Goal: Task Accomplishment & Management: Manage account settings

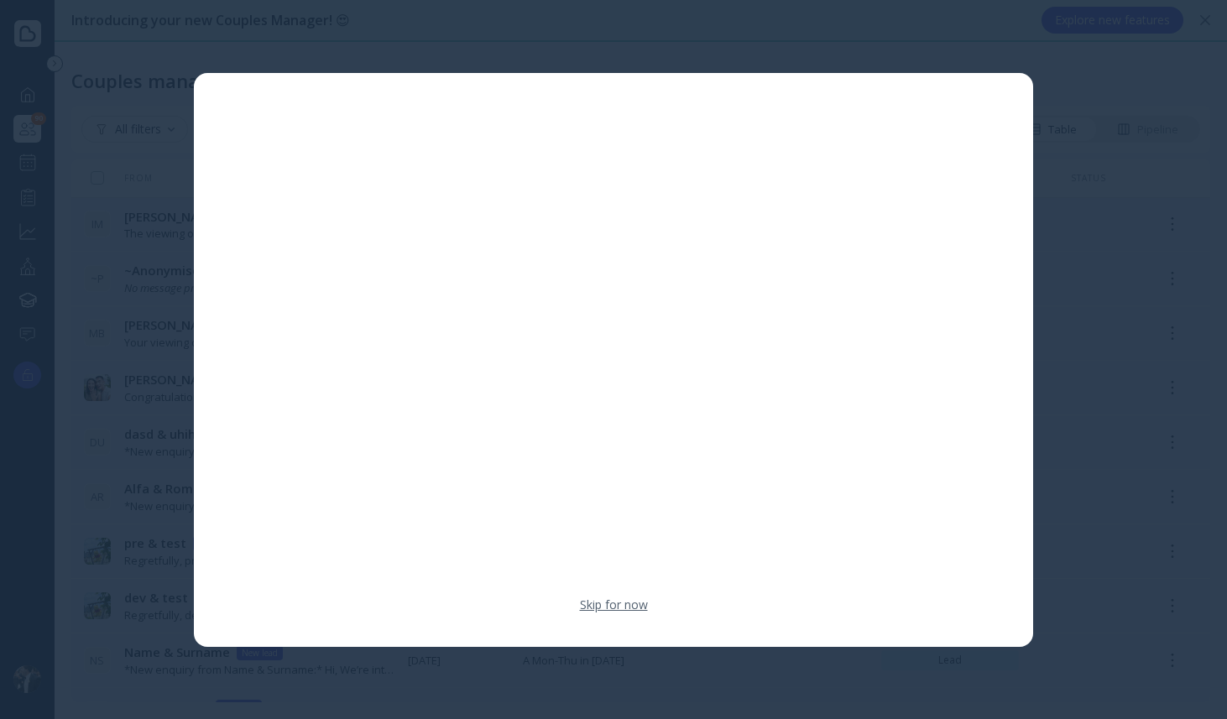
click at [631, 610] on link "Skip for now" at bounding box center [614, 605] width 68 height 17
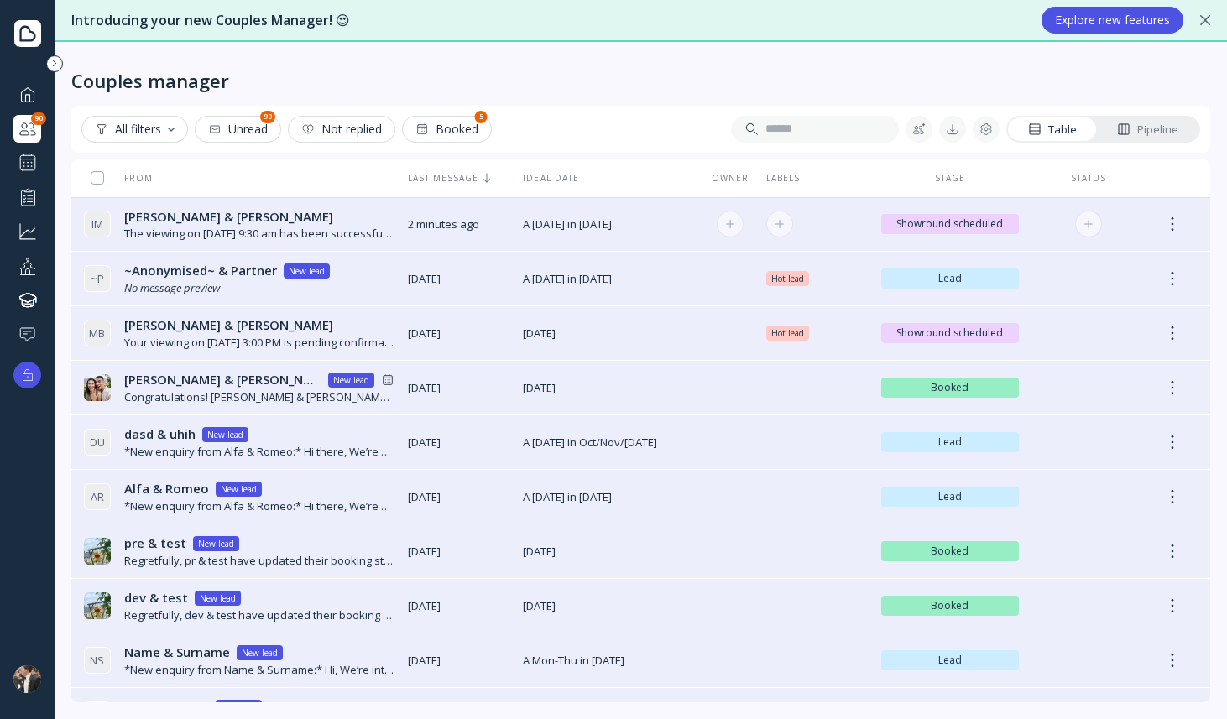
click at [316, 240] on div "The viewing on [DATE] 9:30 am has been successfully created by [PERSON_NAME] Te…" at bounding box center [259, 234] width 270 height 16
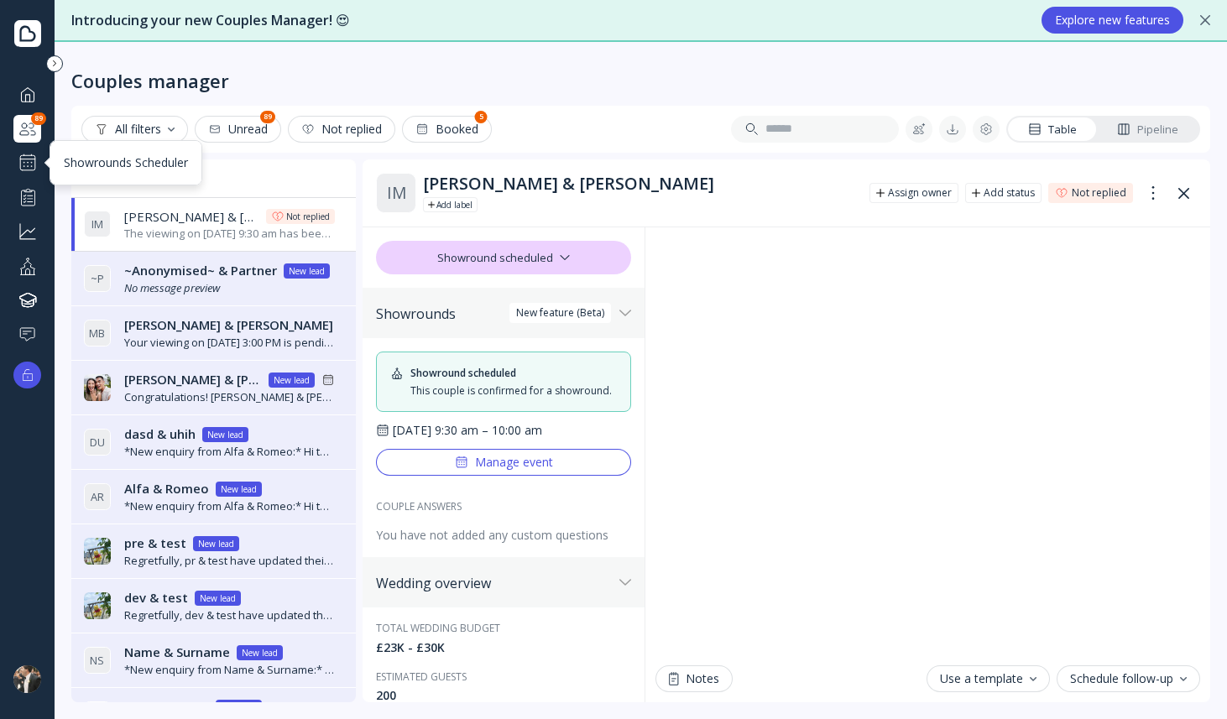
click at [25, 166] on div at bounding box center [28, 163] width 20 height 20
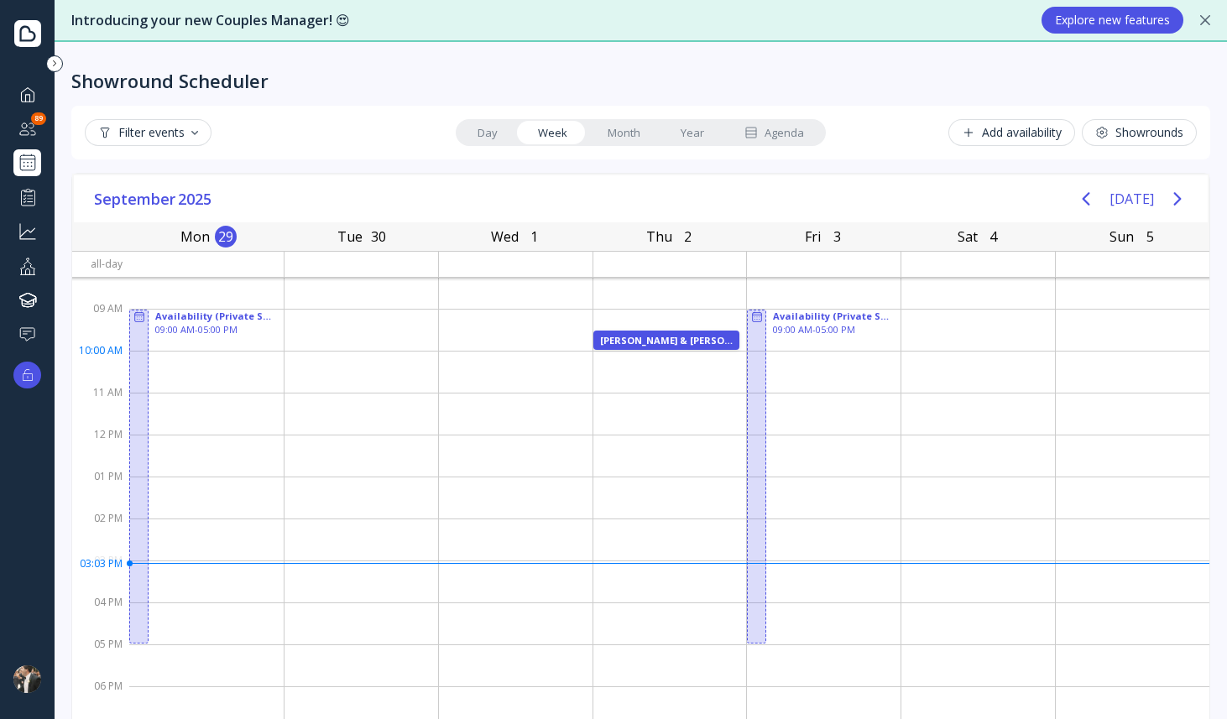
scroll to position [17, 0]
click at [643, 341] on div "[PERSON_NAME] & [PERSON_NAME]" at bounding box center [667, 341] width 130 height 9
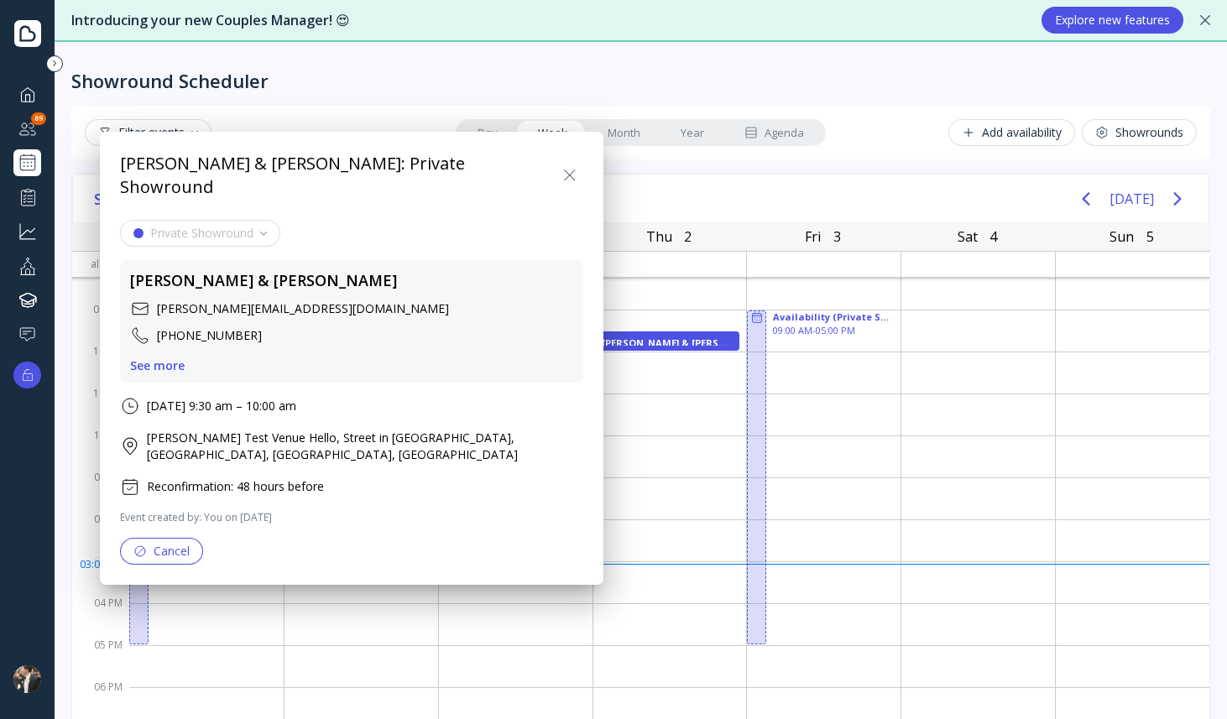
click at [565, 165] on icon at bounding box center [570, 175] width 20 height 20
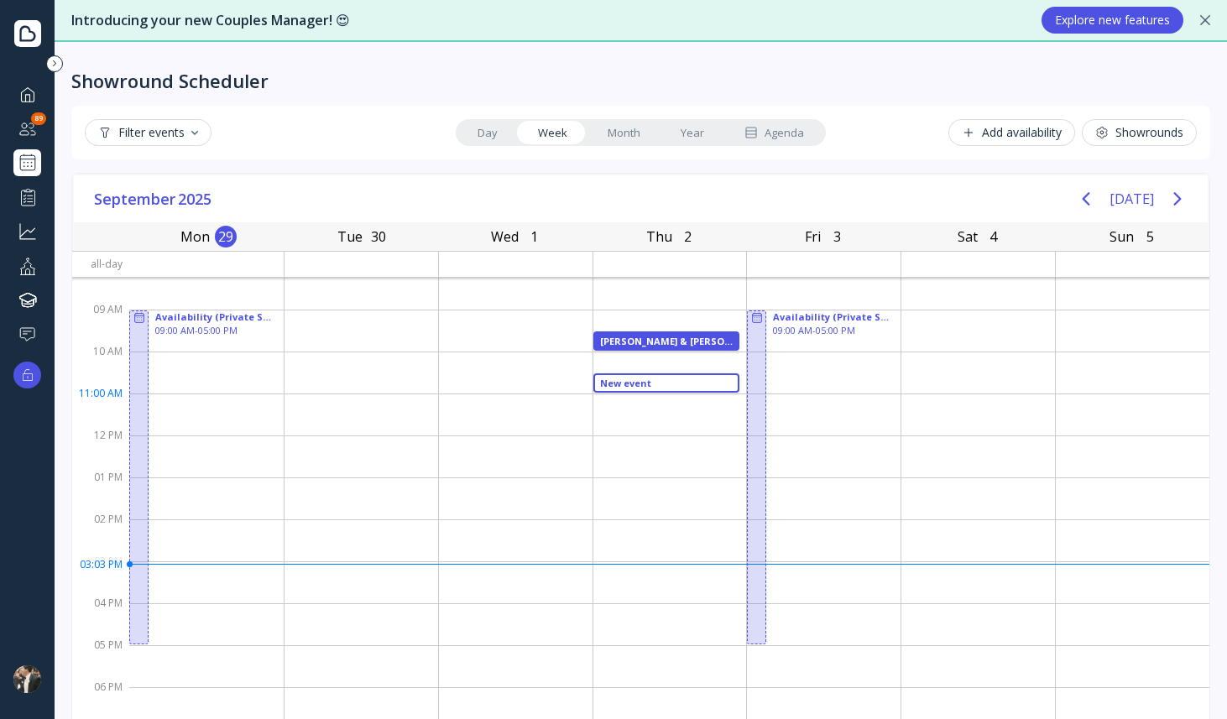
drag, startPoint x: 636, startPoint y: 378, endPoint x: 636, endPoint y: 389, distance: 10.1
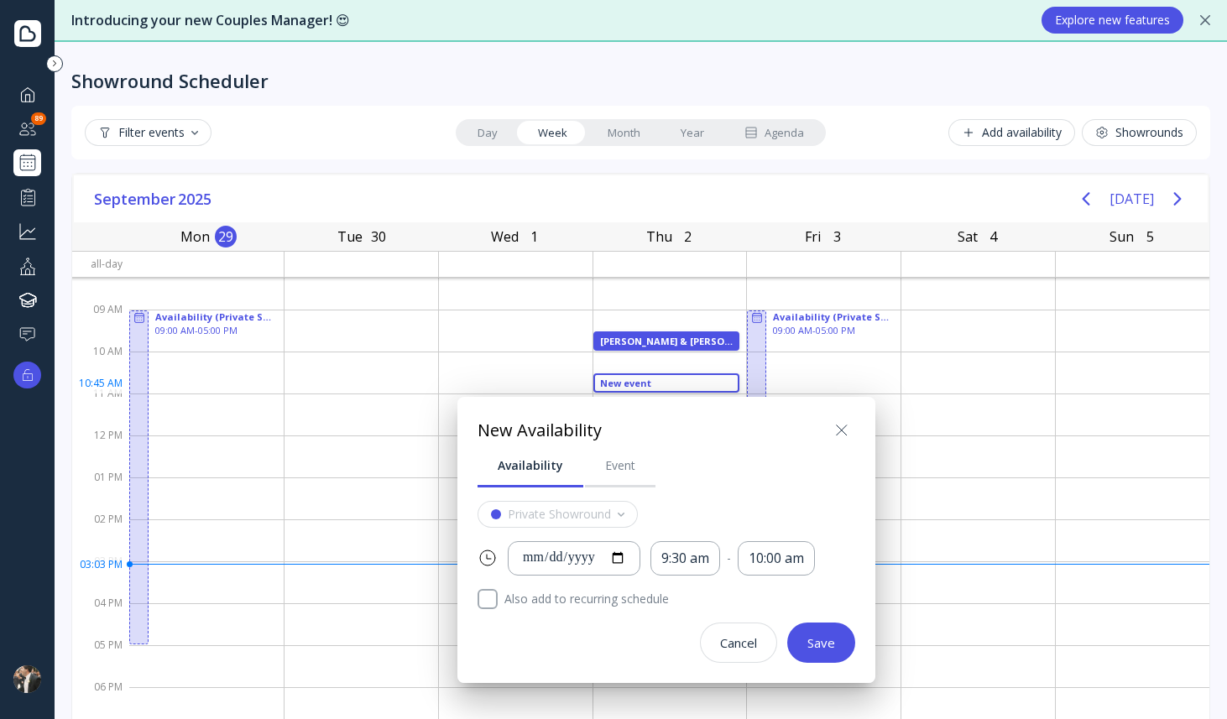
scroll to position [55, 0]
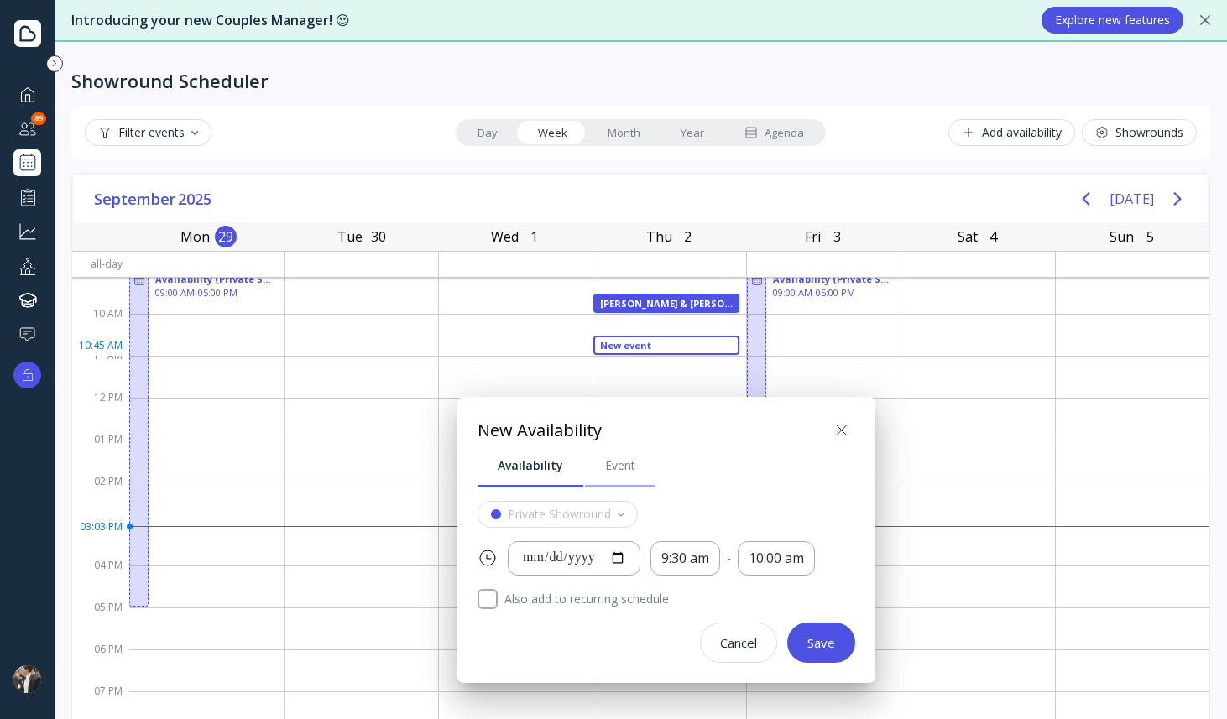
click at [622, 474] on link "Event" at bounding box center [620, 466] width 70 height 44
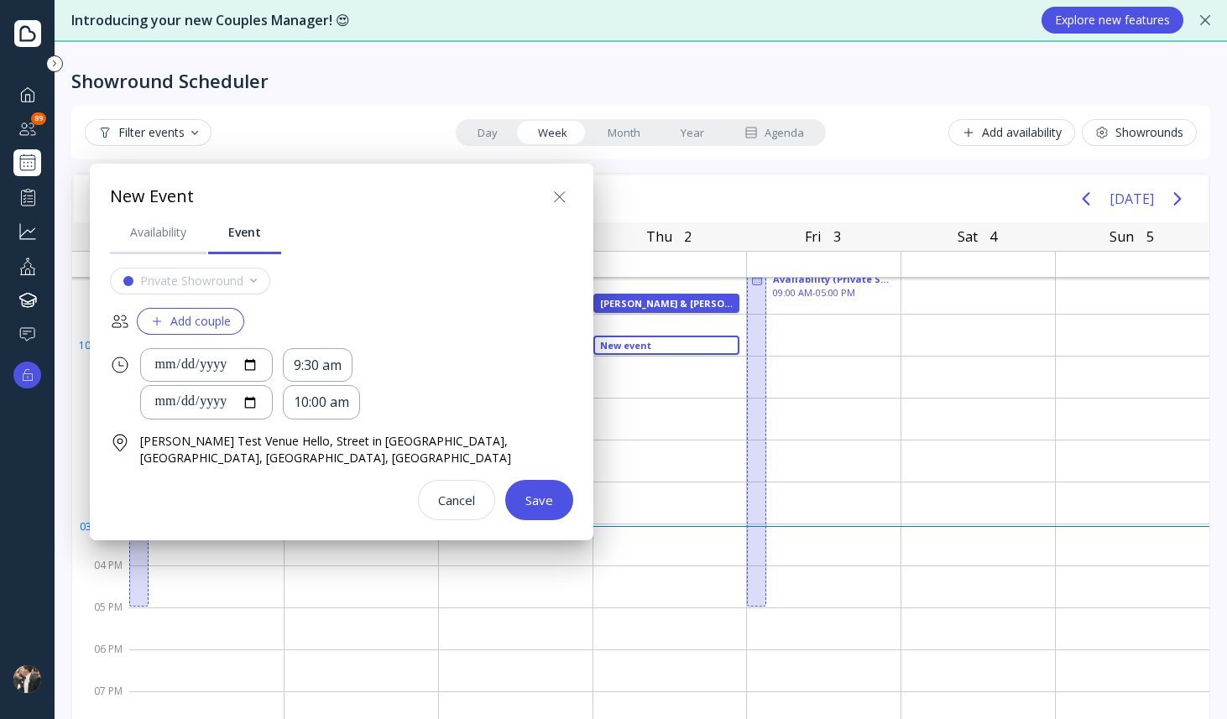
click at [561, 195] on icon at bounding box center [560, 197] width 20 height 20
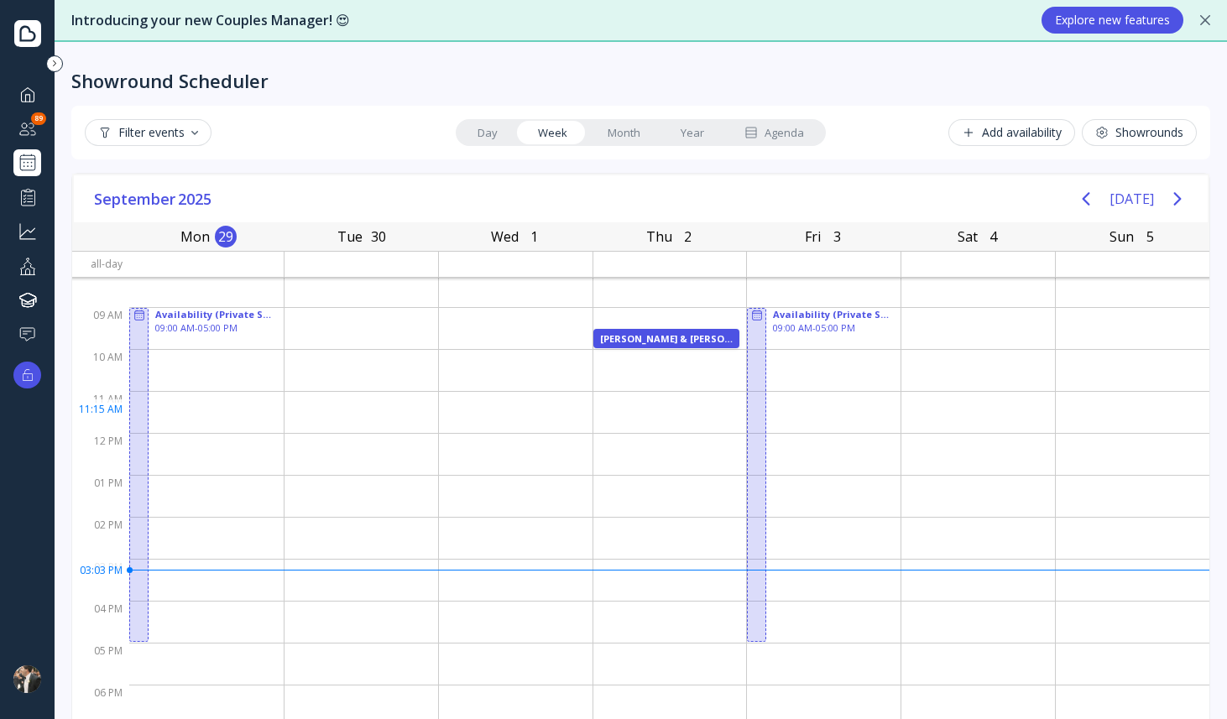
scroll to position [0, 0]
